Goal: Task Accomplishment & Management: Manage account settings

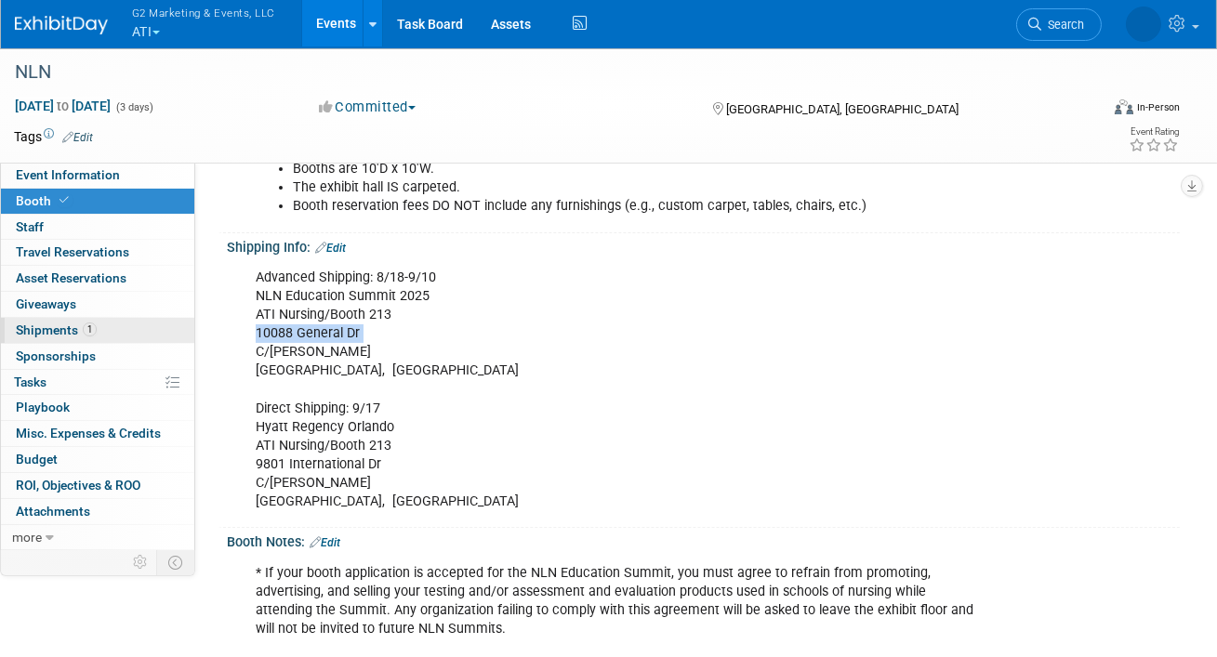
click at [35, 322] on link "1 Shipments 1" at bounding box center [97, 330] width 193 height 25
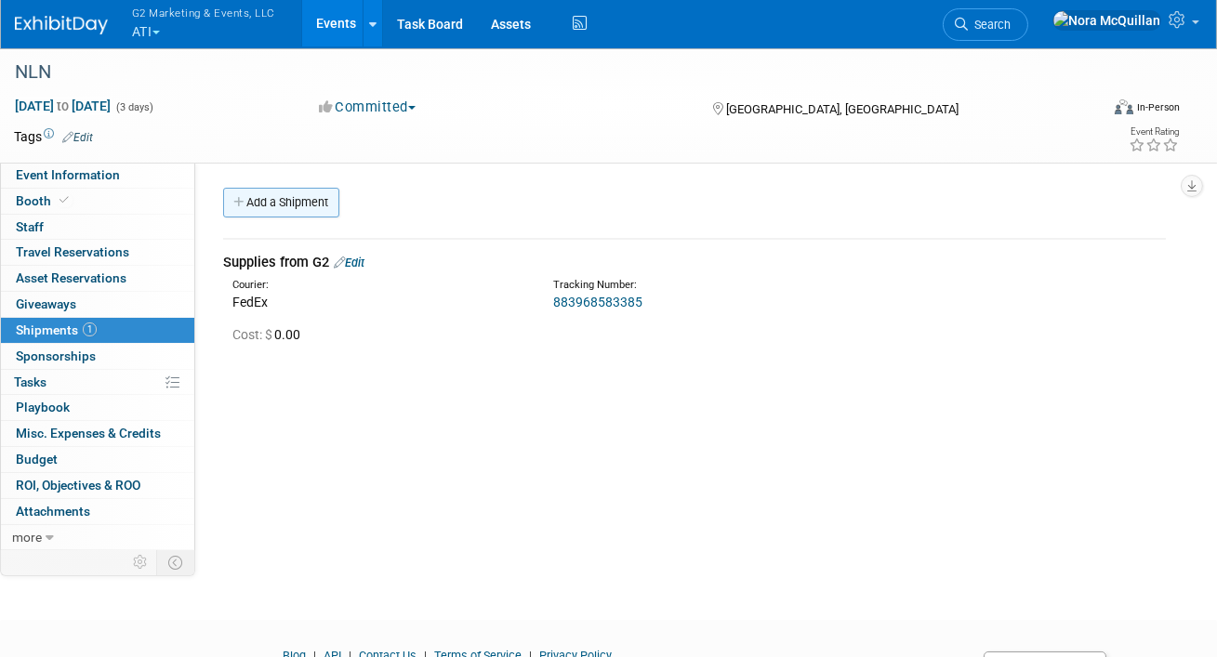
click at [299, 205] on link "Add a Shipment" at bounding box center [281, 203] width 116 height 30
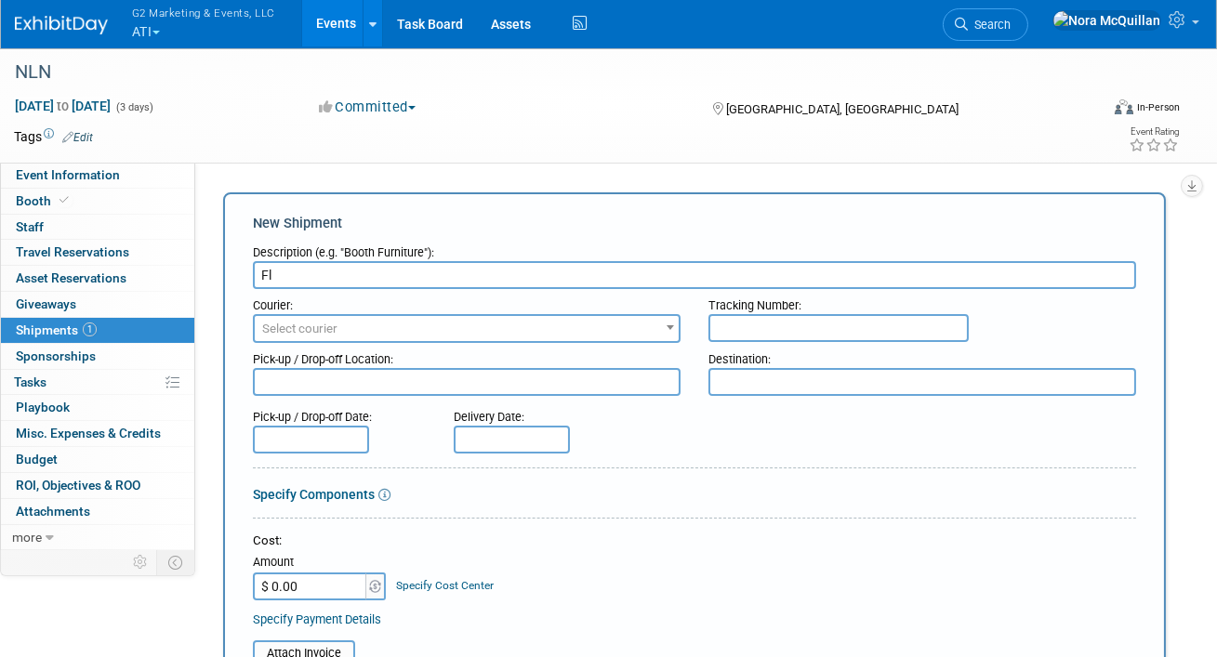
type input "F"
type input "Additional Flooring - 10x10"
click at [521, 335] on span "Select courier" at bounding box center [467, 329] width 424 height 26
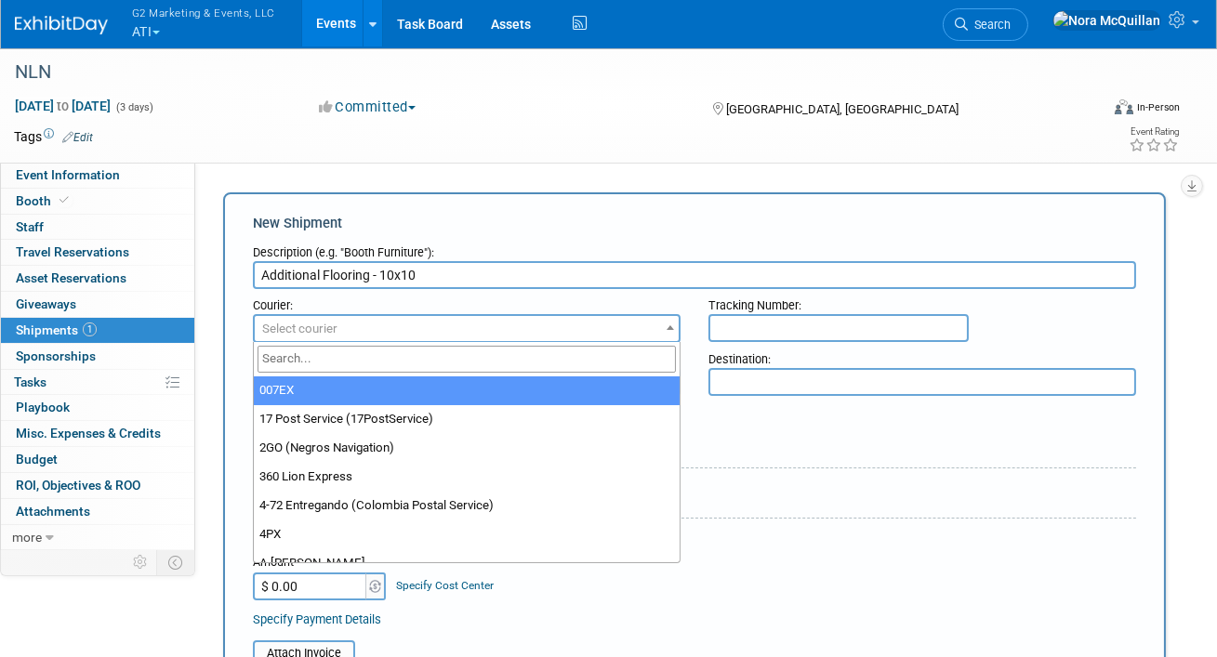
click at [489, 354] on input "search" at bounding box center [467, 359] width 418 height 27
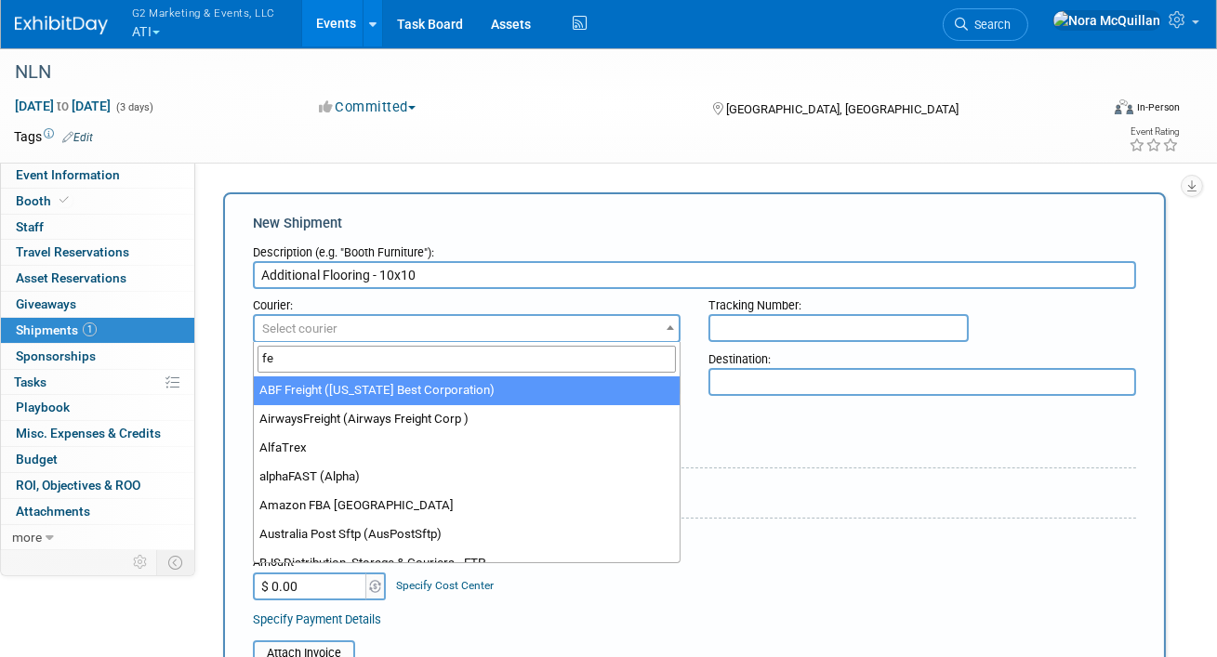
type input "fed"
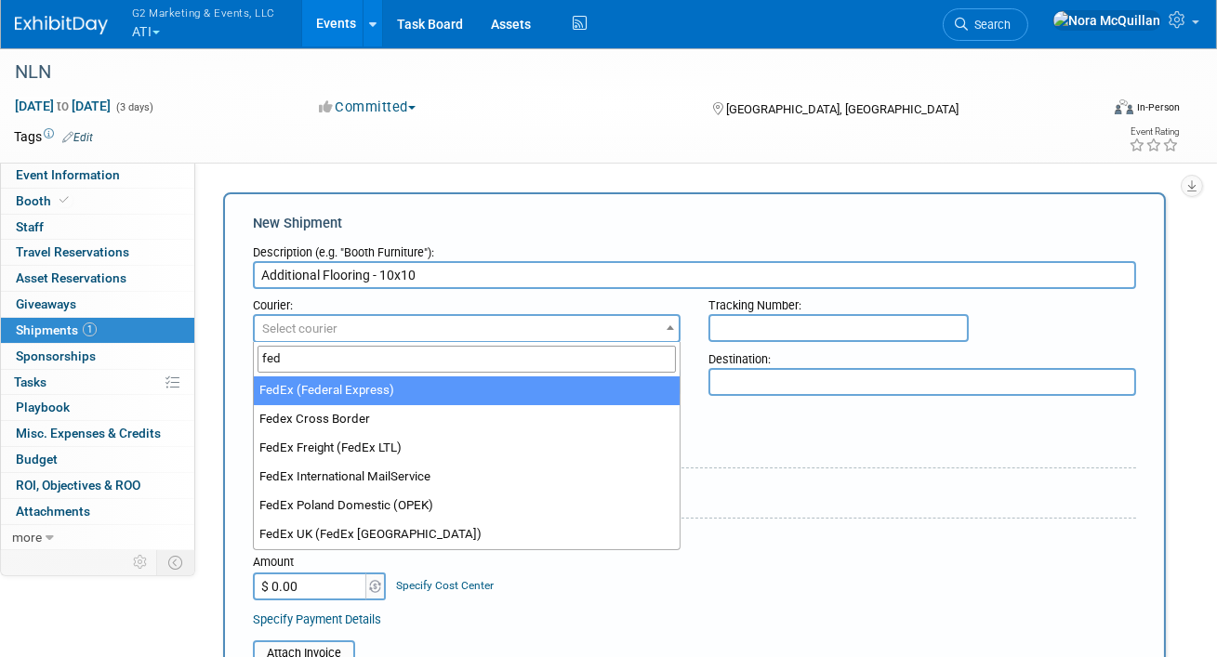
select select "206"
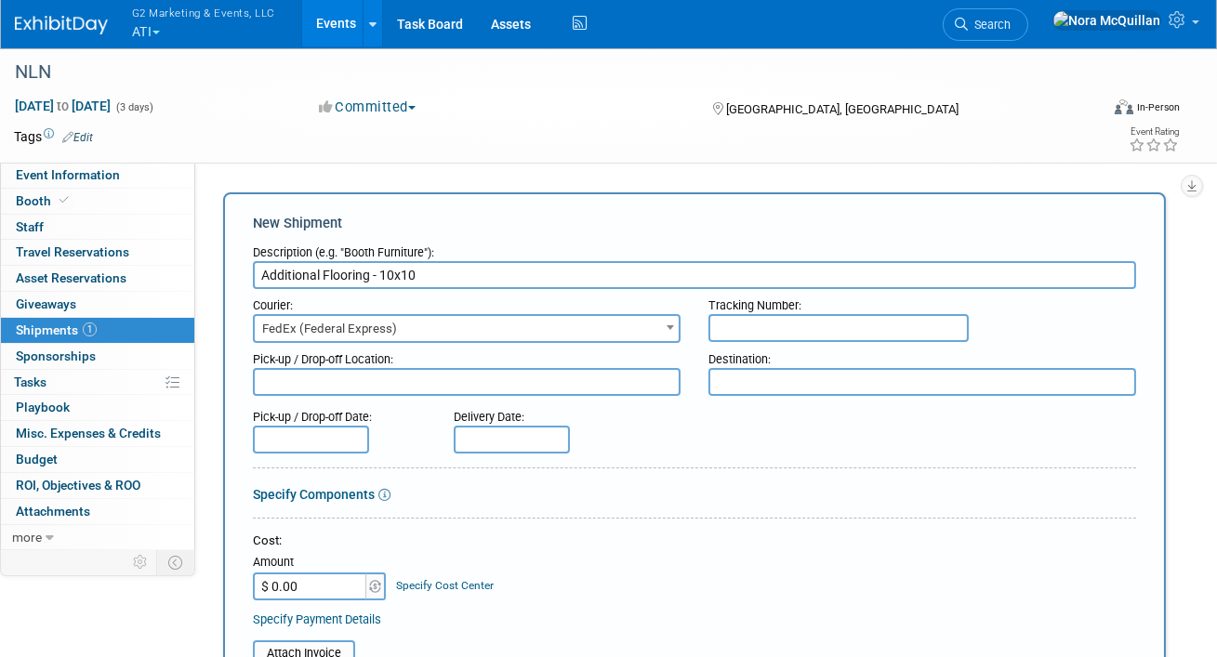
click at [813, 328] on input "text" at bounding box center [839, 328] width 260 height 28
paste input "392715258756"
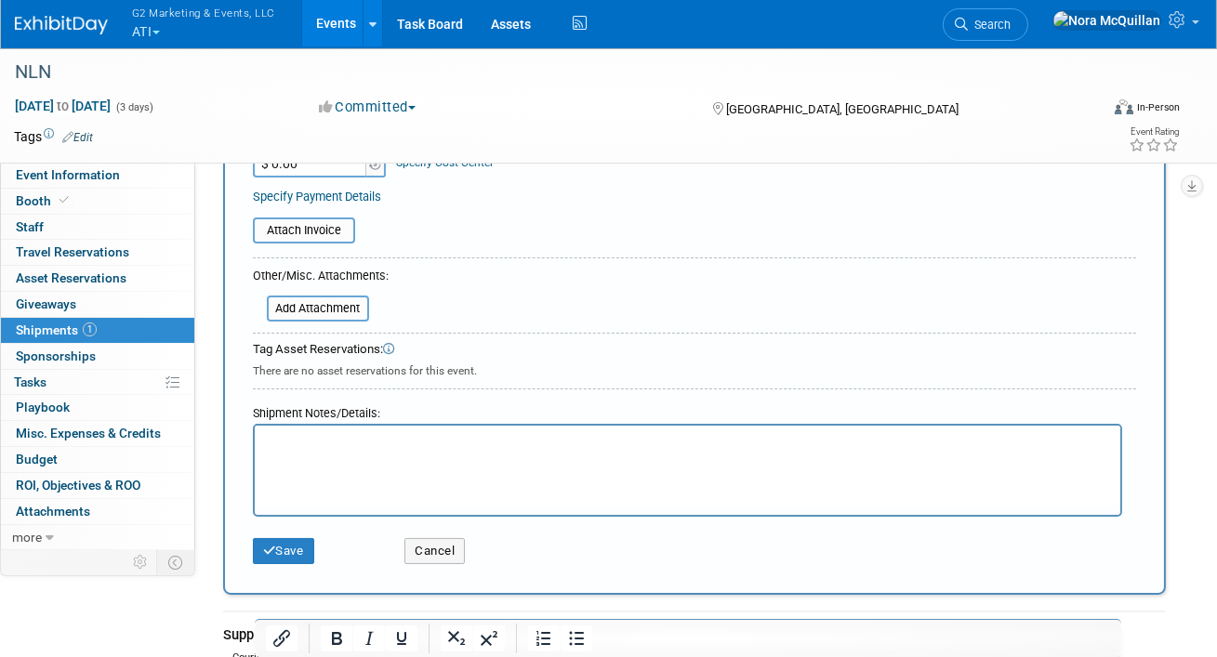
scroll to position [498, 0]
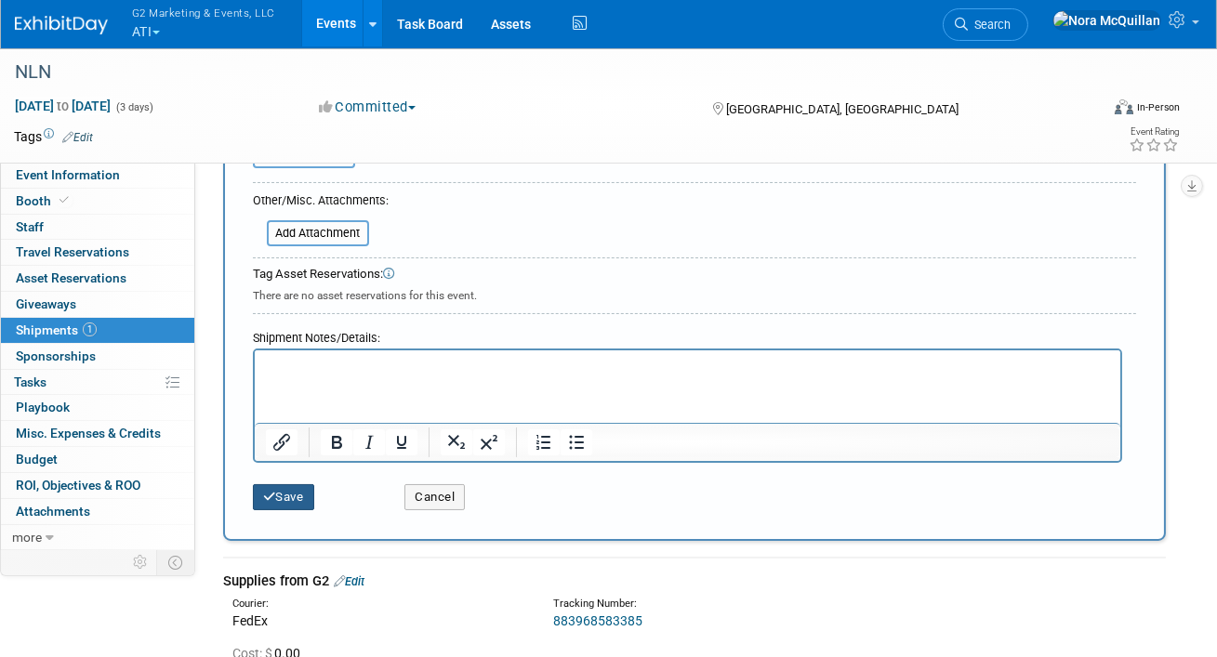
type input "392715258756"
click at [295, 493] on button "Save" at bounding box center [283, 498] width 61 height 26
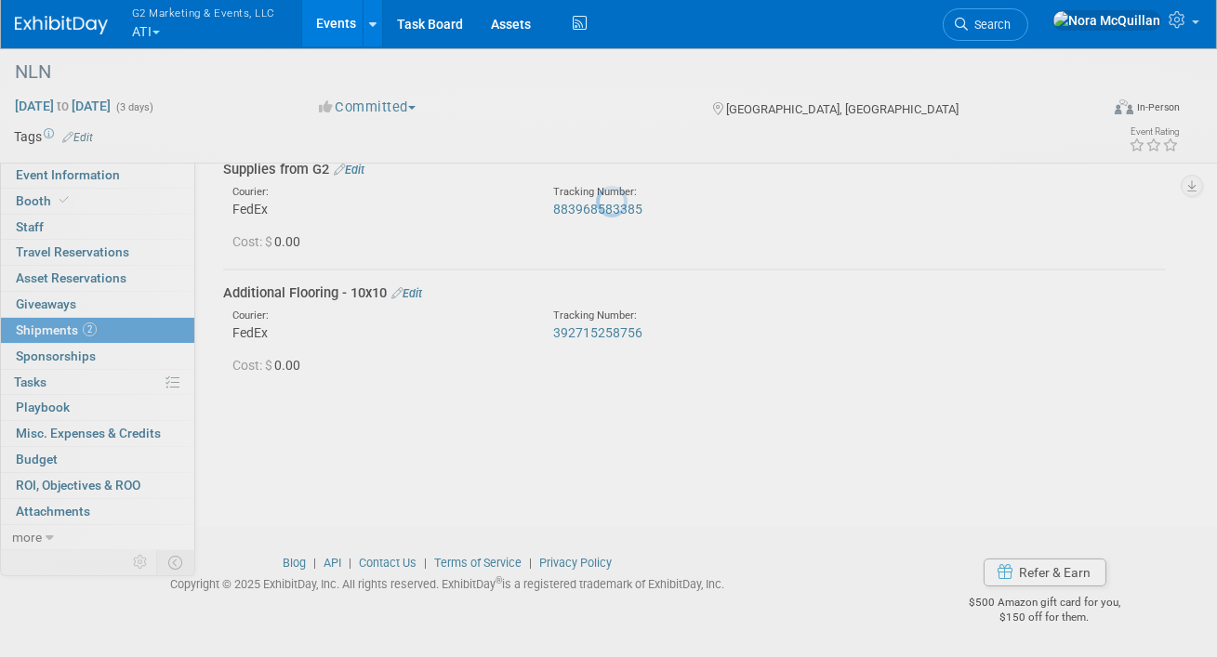
scroll to position [92, 0]
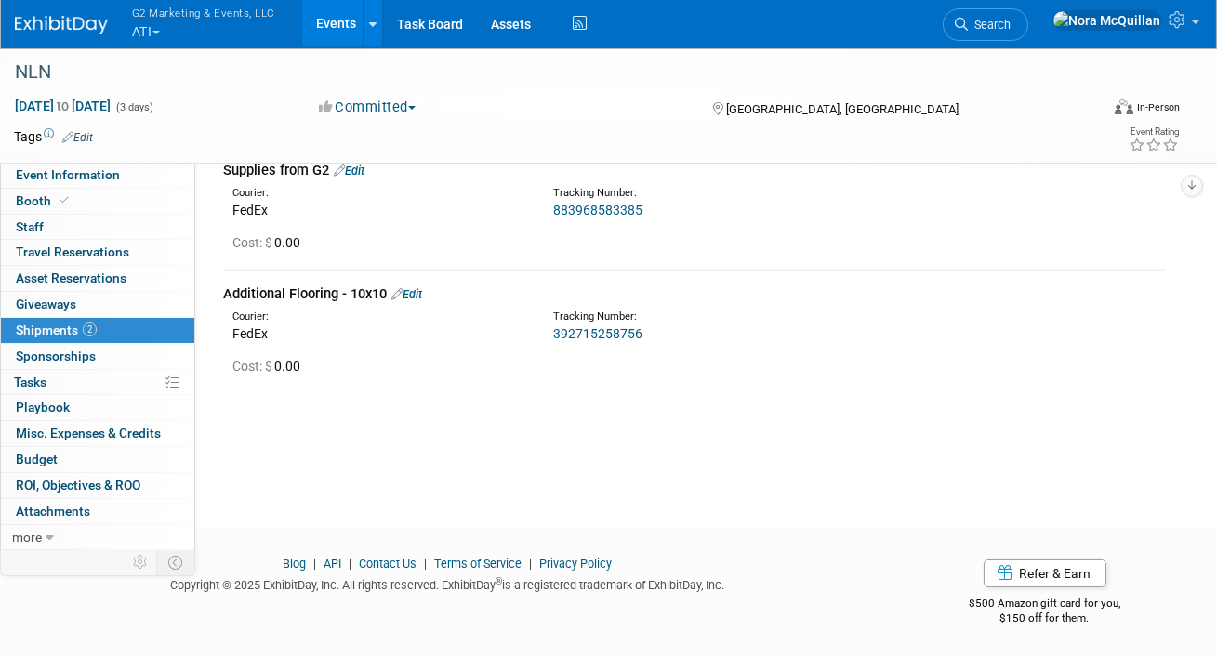
click at [159, 33] on button "G2 Marketing & Events, LLC ATI" at bounding box center [214, 24] width 168 height 48
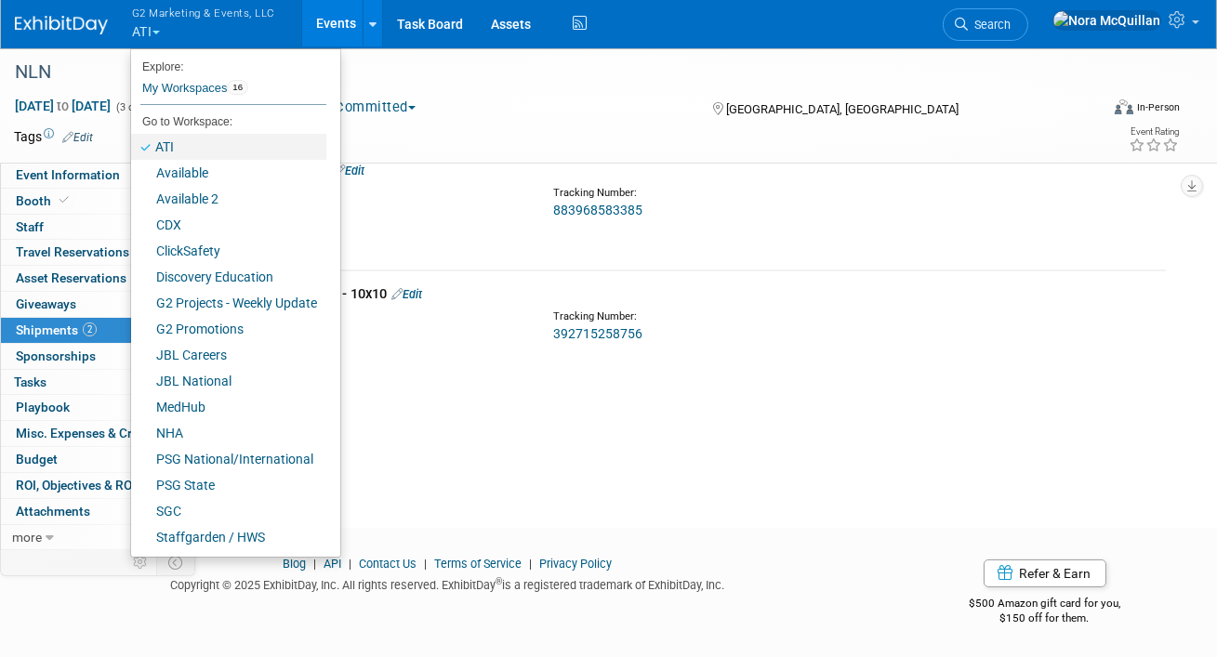
click at [191, 140] on link "ATI" at bounding box center [228, 147] width 195 height 26
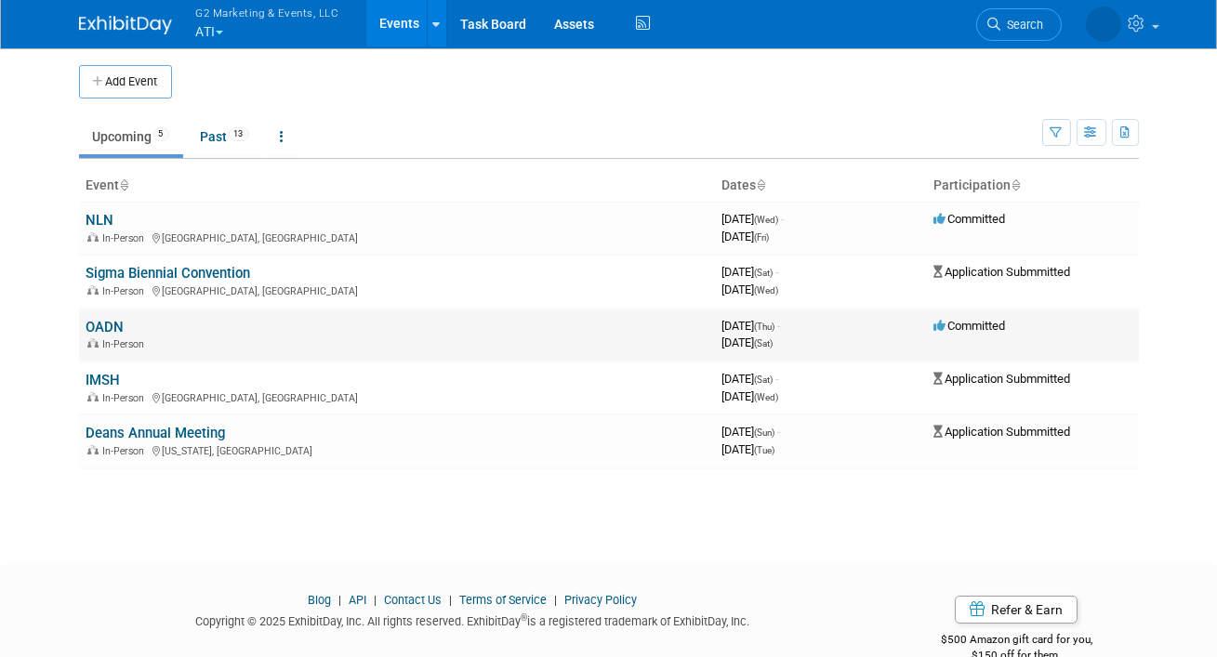
click at [113, 320] on link "OADN" at bounding box center [105, 327] width 38 height 17
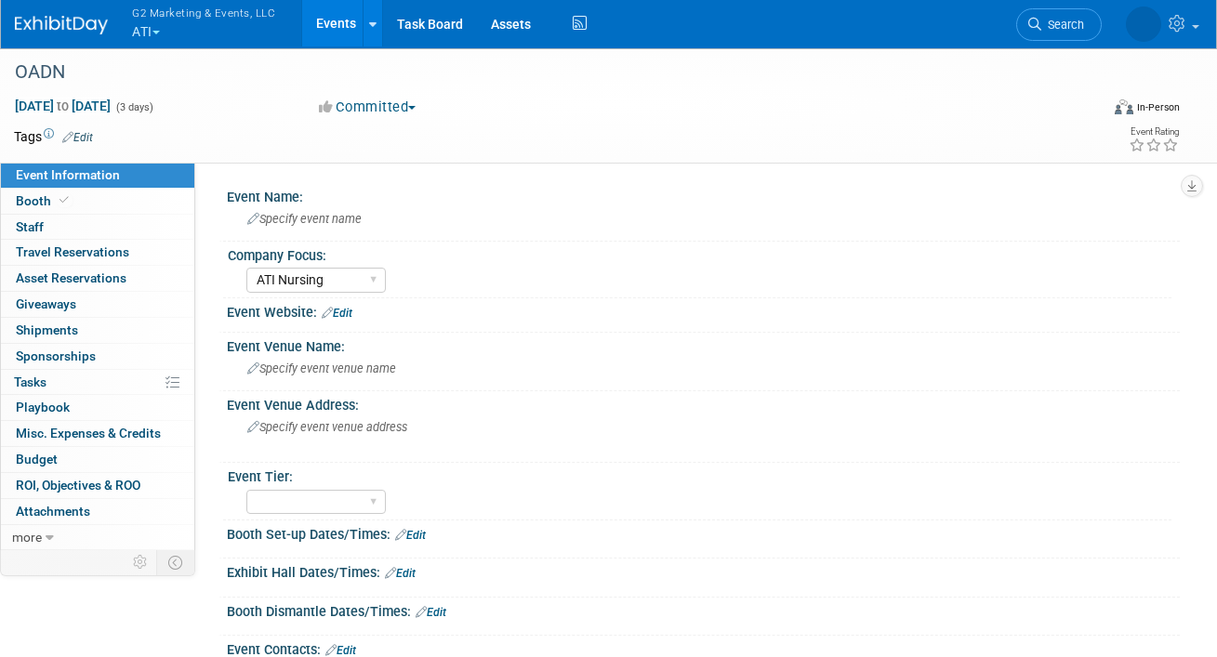
select select "ATI Nursing"
click at [83, 197] on link "Booth" at bounding box center [97, 201] width 193 height 25
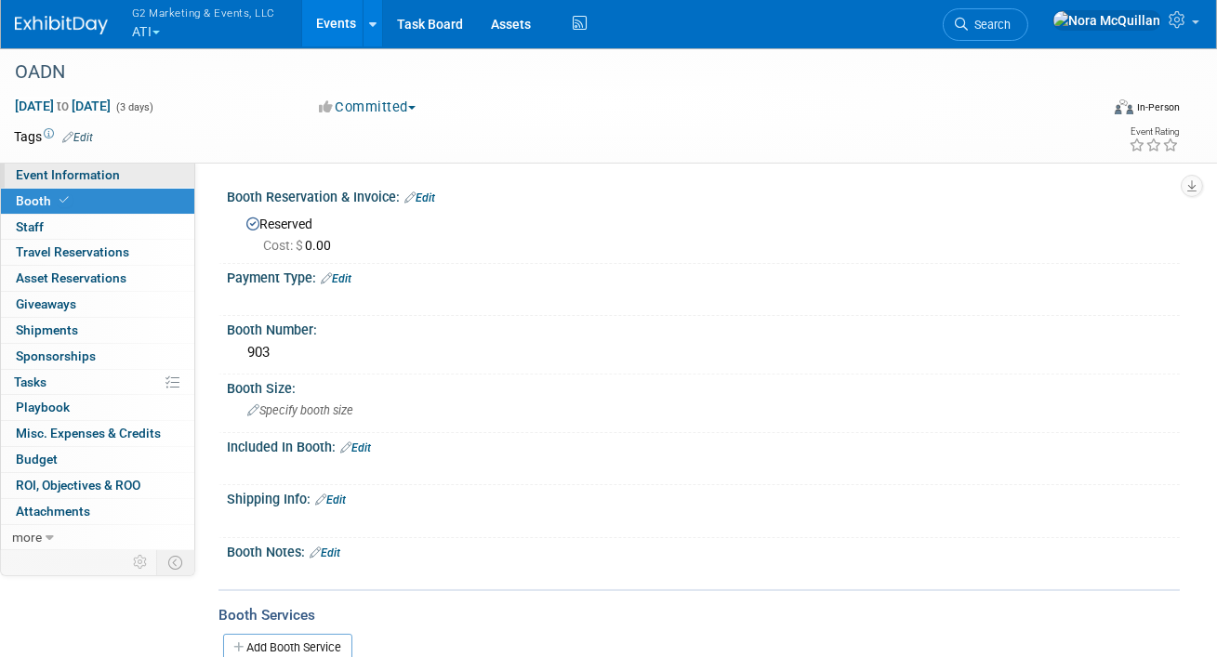
click at [110, 178] on span "Event Information" at bounding box center [68, 174] width 104 height 15
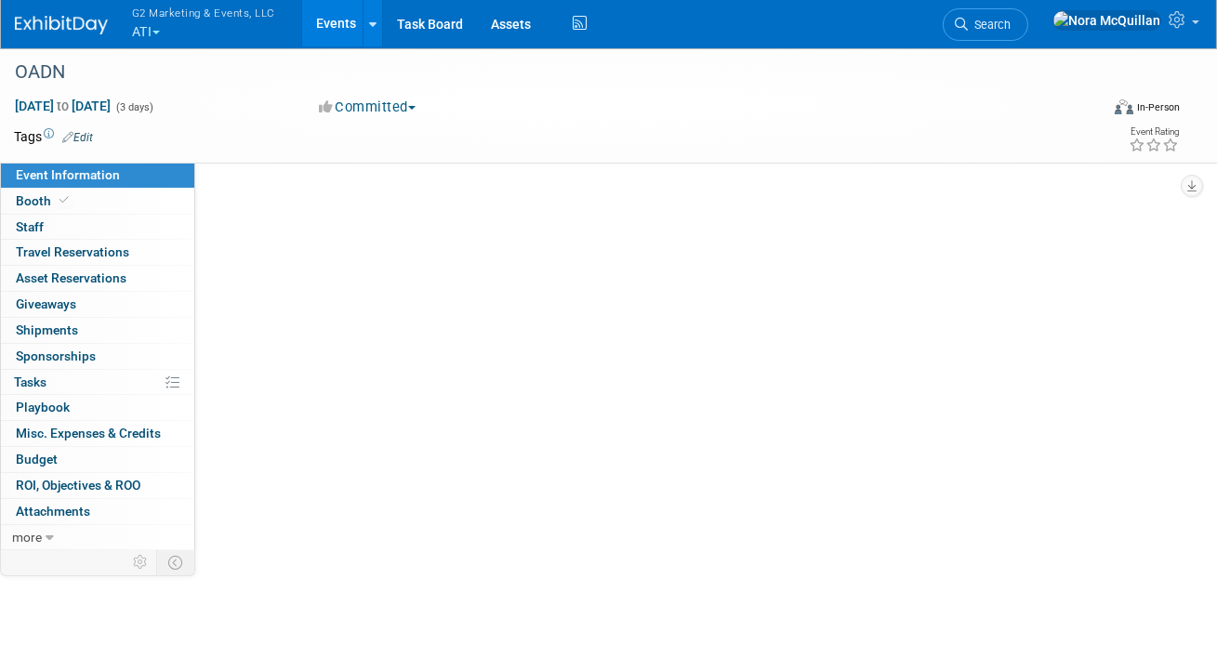
select select "ATI Nursing"
